Goal: Check status

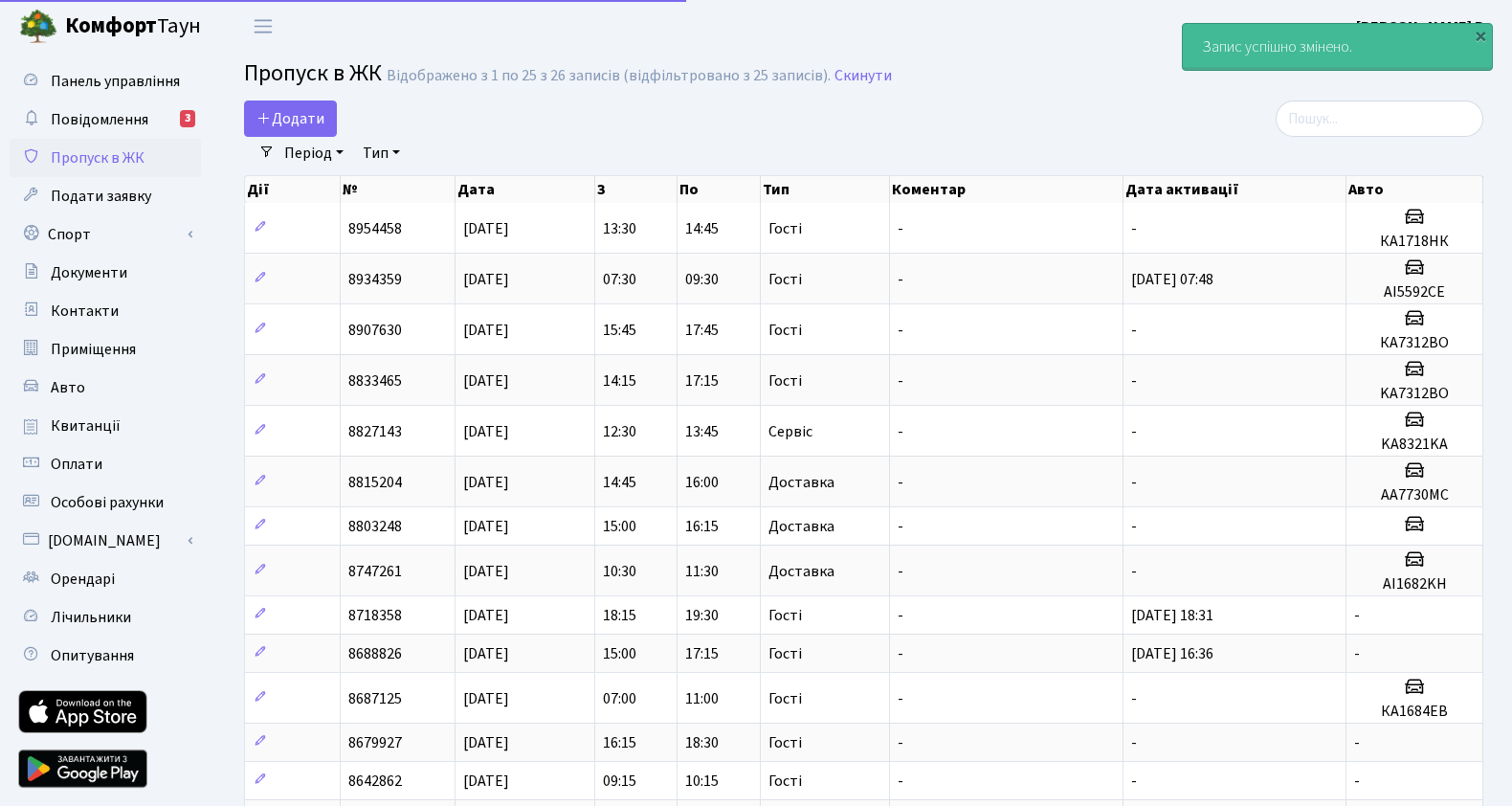
select select "25"
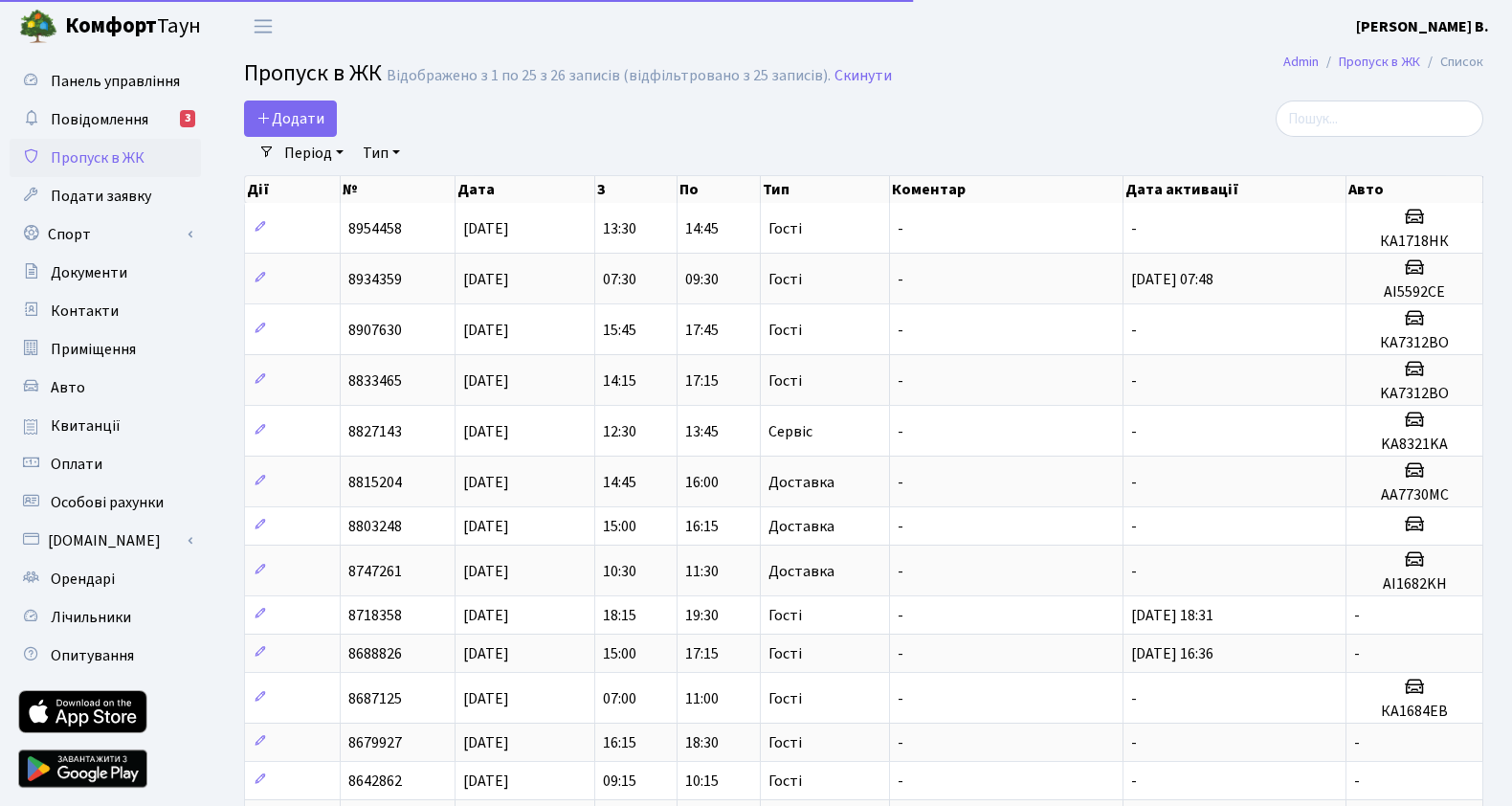
select select "25"
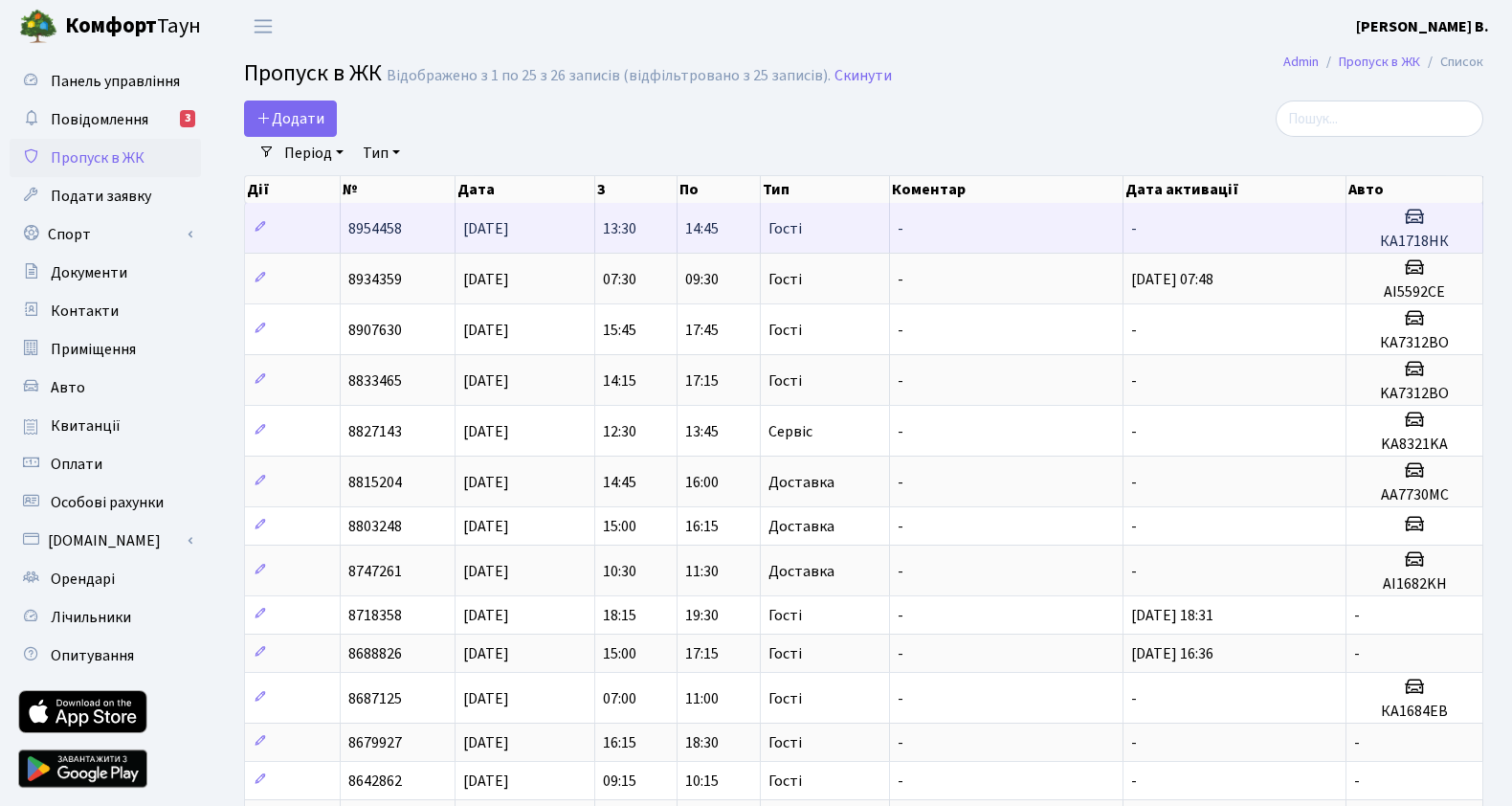
click at [799, 236] on span "Гості" at bounding box center [786, 228] width 34 height 15
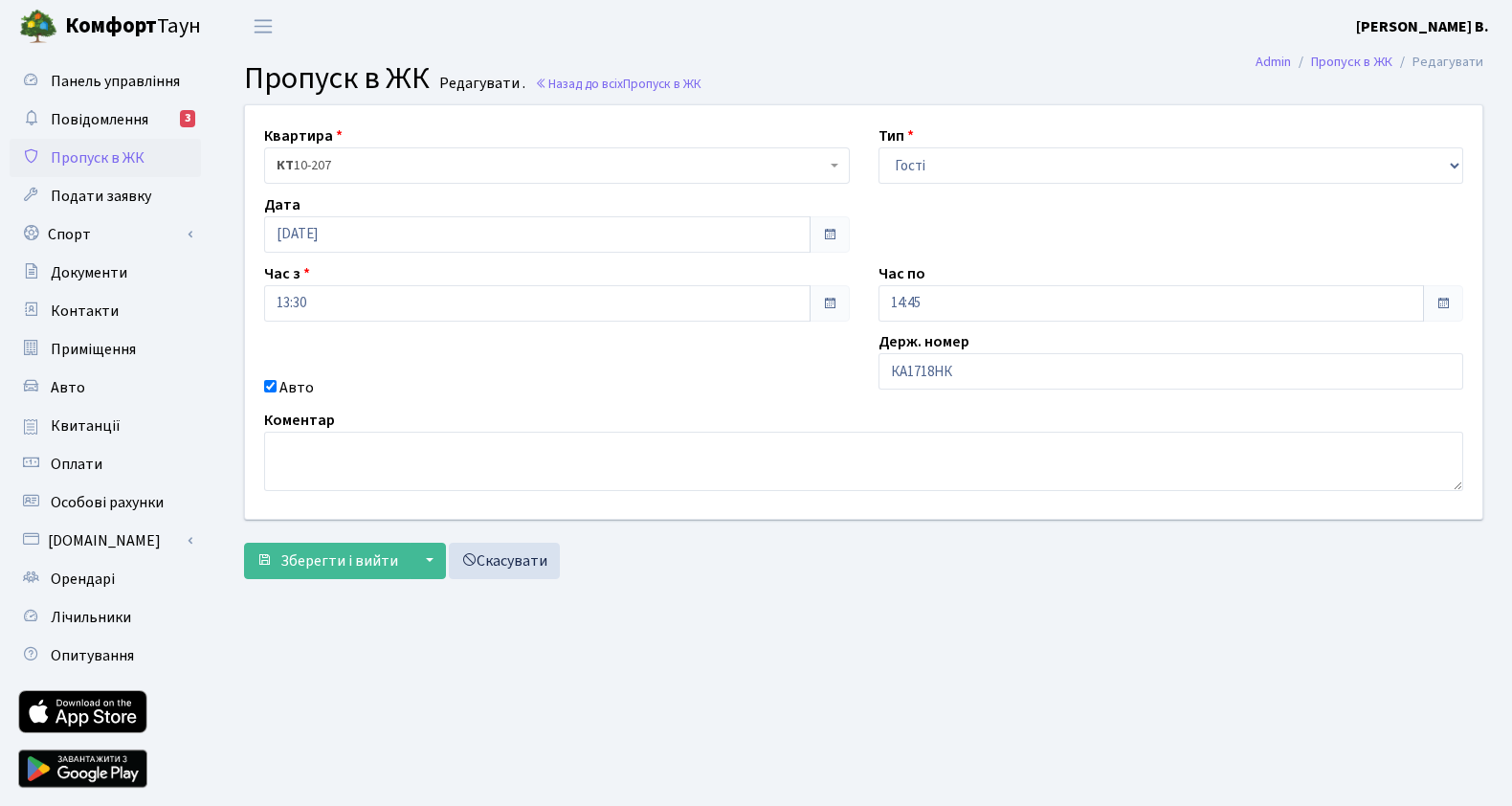
click at [1442, 309] on span at bounding box center [1442, 303] width 15 height 15
